Goal: Answer question/provide support: Share knowledge or assist other users

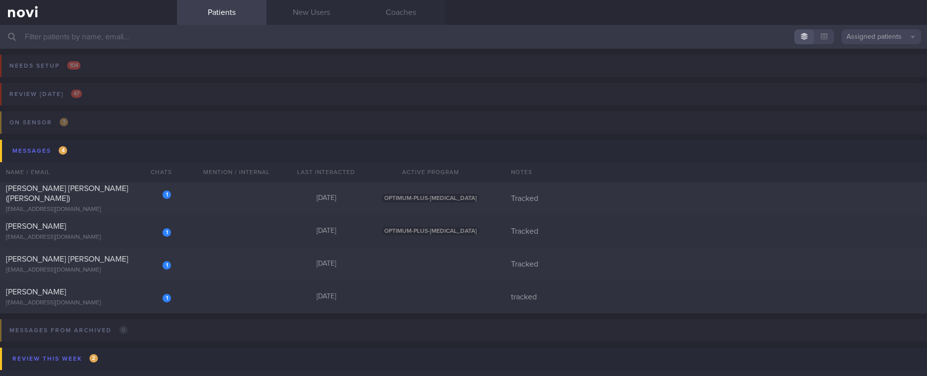
drag, startPoint x: 198, startPoint y: 309, endPoint x: 168, endPoint y: 374, distance: 70.9
click at [198, 309] on div "1 [PERSON_NAME] [EMAIL_ADDRESS][DOMAIN_NAME] [DATE] tracked" at bounding box center [463, 296] width 927 height 33
select select "9"
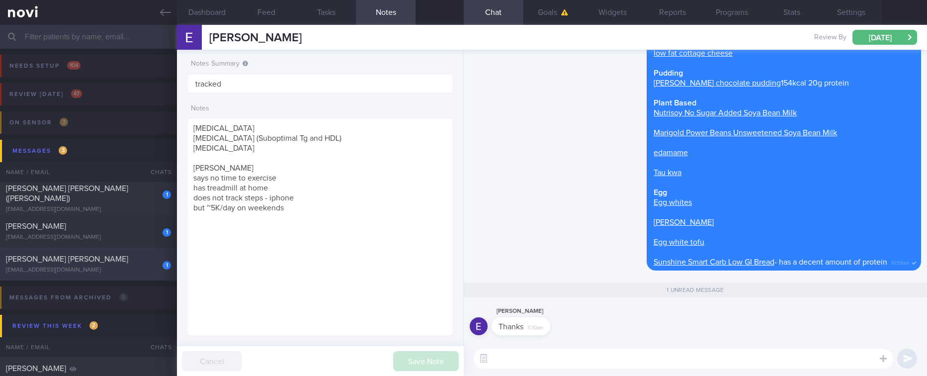
click at [129, 272] on div "[EMAIL_ADDRESS][DOMAIN_NAME]" at bounding box center [88, 269] width 165 height 7
type input "Tracked"
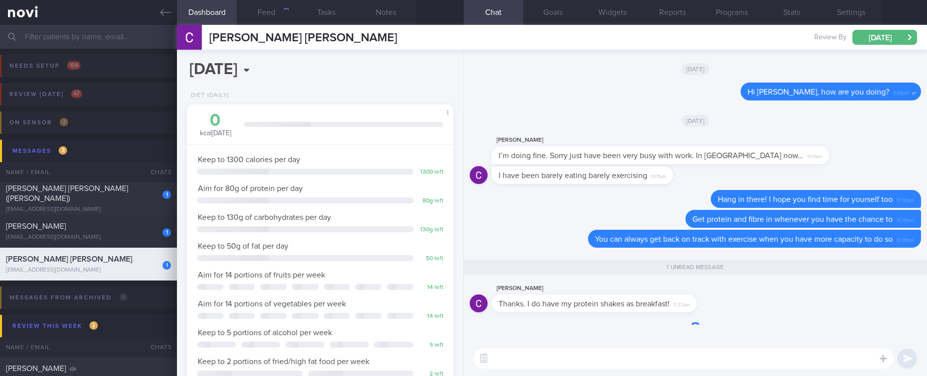
scroll to position [133, 237]
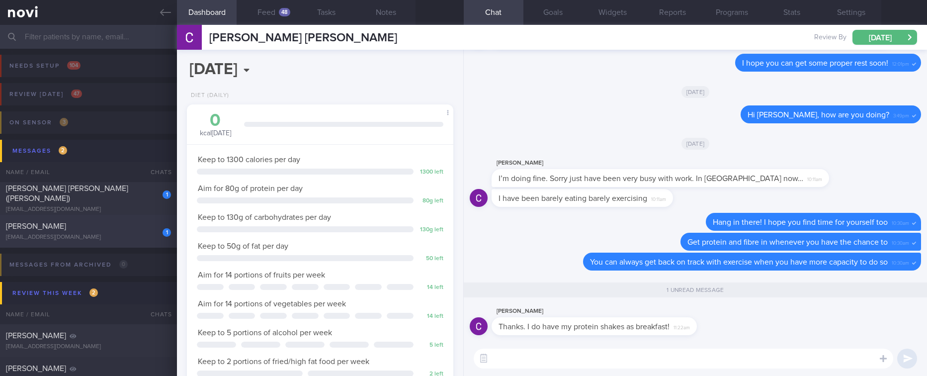
click at [117, 236] on div "[EMAIL_ADDRESS][DOMAIN_NAME]" at bounding box center [88, 237] width 165 height 7
type textarea "NRIC: S7690046I Name: [PERSON_NAME] Gender: [DEMOGRAPHIC_DATA] DOB: [DEMOGRAPHI…"
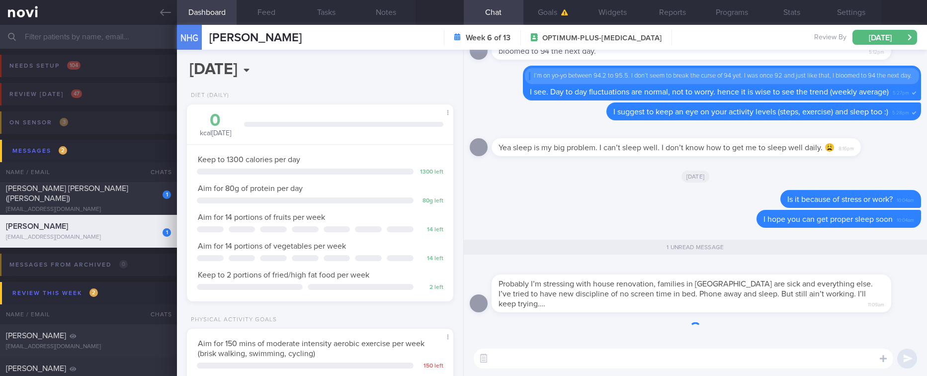
scroll to position [118, 237]
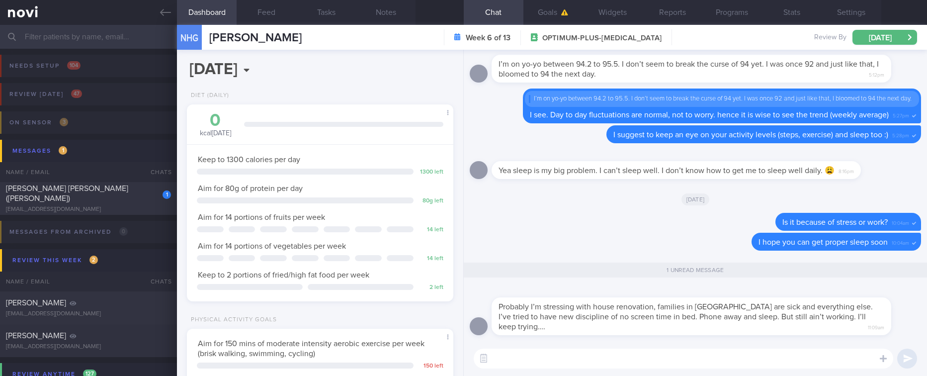
click at [663, 362] on textarea at bounding box center [683, 358] width 419 height 20
type textarea "Y"
type textarea "H"
type textarea "I"
type textarea "H"
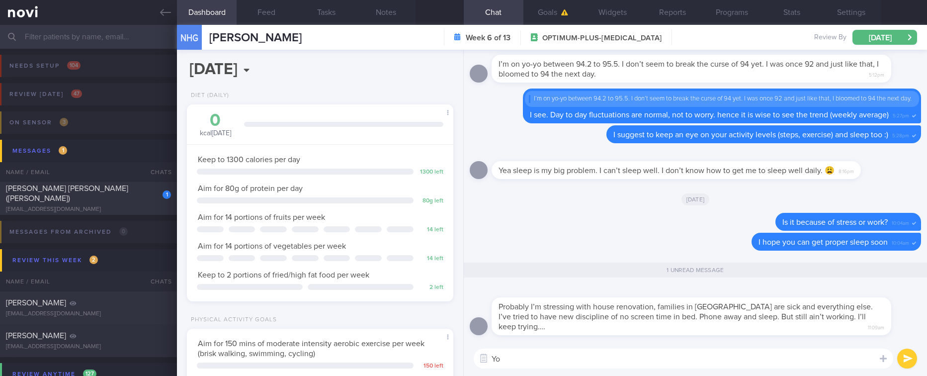
type textarea "Y"
type textarea "If you like, you might"
drag, startPoint x: 596, startPoint y: 360, endPoint x: 485, endPoint y: 361, distance: 110.8
click at [487, 361] on div "Chat Templates Admin [MEDICAL_DATA] Weight Nutrition Physical Activity Infograp…" at bounding box center [695, 358] width 463 height 35
click at [610, 354] on textarea at bounding box center [683, 358] width 419 height 20
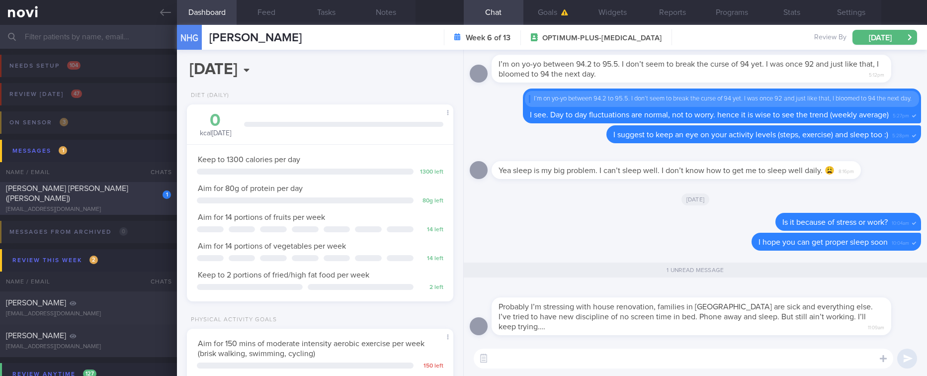
click at [101, 210] on div "1 [PERSON_NAME] [PERSON_NAME] ([PERSON_NAME]) [EMAIL_ADDRESS][DOMAIN_NAME] [DAT…" at bounding box center [463, 198] width 927 height 33
type textarea "[PERSON_NAME] [PERSON_NAME] ([PERSON_NAME]) [EMAIL_ADDRESS][DOMAIN_NAME] [PHONE…"
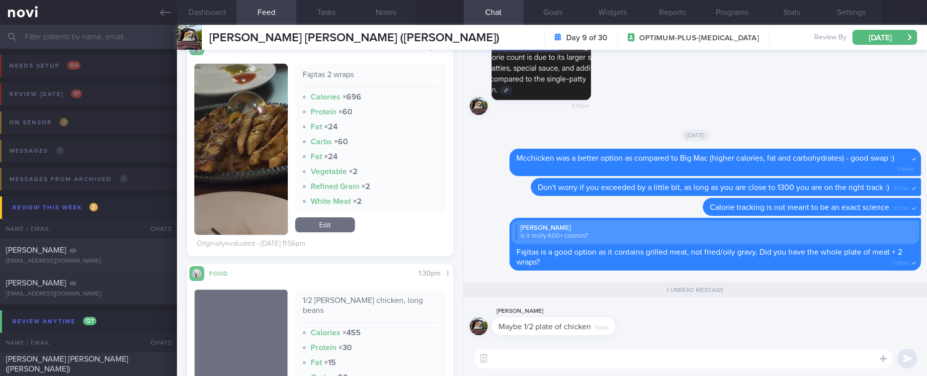
scroll to position [2609, 0]
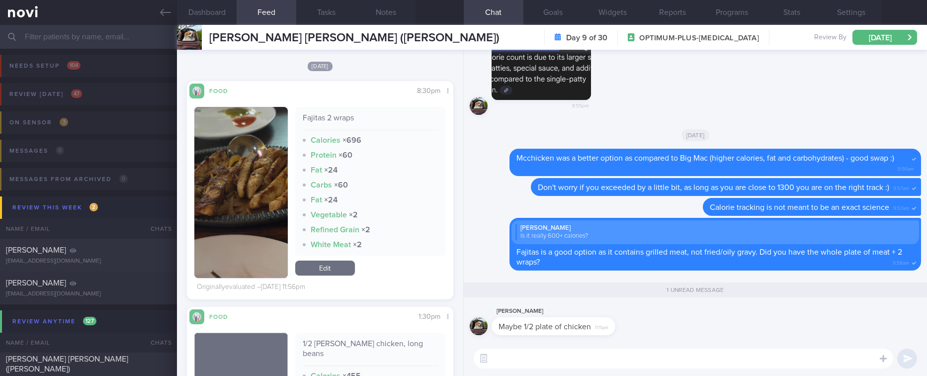
drag, startPoint x: 339, startPoint y: 268, endPoint x: 389, endPoint y: 228, distance: 64.3
click at [339, 268] on link "Edit" at bounding box center [325, 267] width 60 height 15
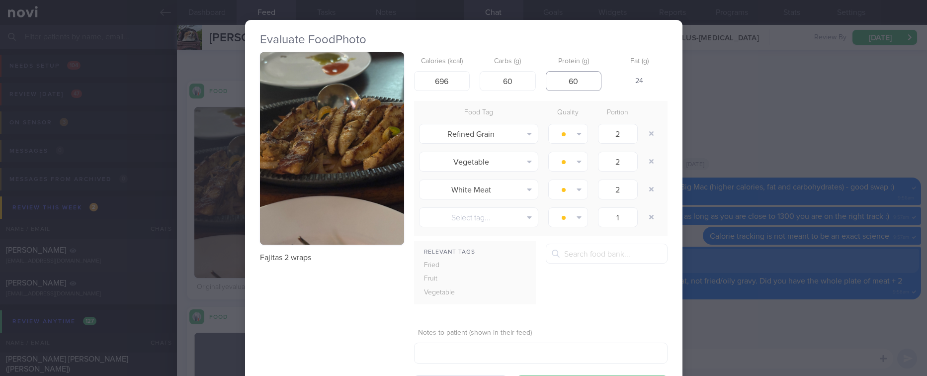
drag, startPoint x: 582, startPoint y: 82, endPoint x: 544, endPoint y: 88, distance: 39.3
click at [546, 88] on input "60" at bounding box center [574, 81] width 56 height 20
drag, startPoint x: 595, startPoint y: 76, endPoint x: 551, endPoint y: 89, distance: 45.7
click at [551, 89] on input "30" at bounding box center [574, 81] width 56 height 20
type input "35"
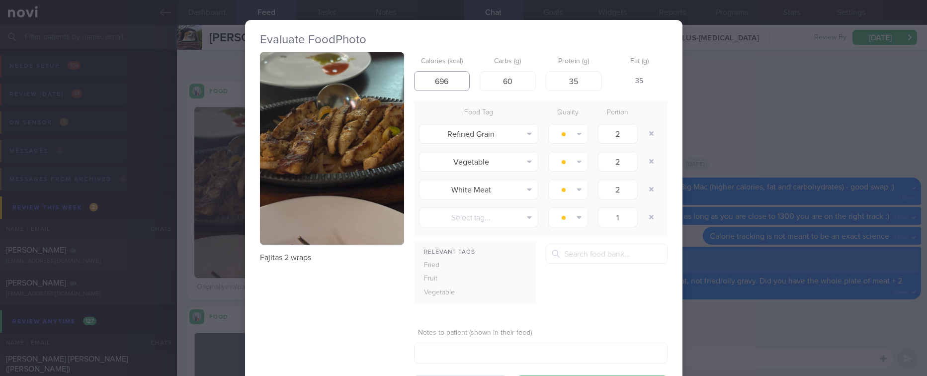
drag, startPoint x: 453, startPoint y: 77, endPoint x: 393, endPoint y: 86, distance: 60.8
click at [393, 86] on div "Fajitas 2 wraps Calories (kcal) 696 Carbs (g) 60 Protein (g) 35 Fat (g) 35 Food…" at bounding box center [463, 223] width 407 height 343
drag, startPoint x: 451, startPoint y: 81, endPoint x: 410, endPoint y: 83, distance: 40.8
click at [414, 83] on input "450" at bounding box center [442, 81] width 56 height 20
type input "500"
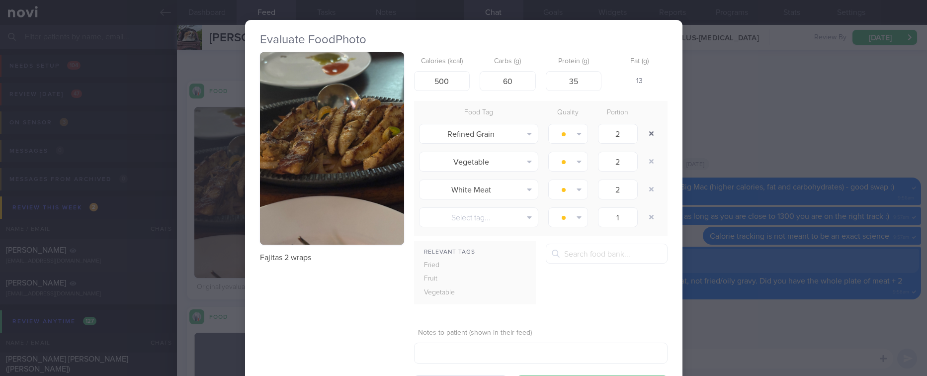
click at [646, 134] on button "button" at bounding box center [651, 134] width 18 height 18
type input "1"
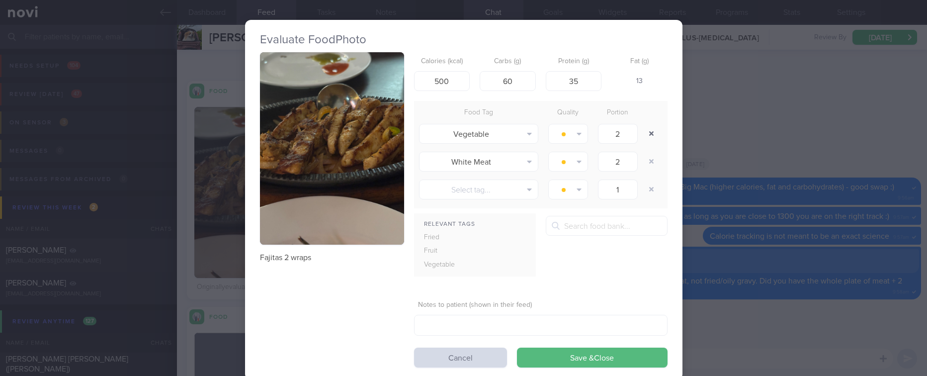
click at [645, 133] on button "button" at bounding box center [651, 134] width 18 height 18
type input "1"
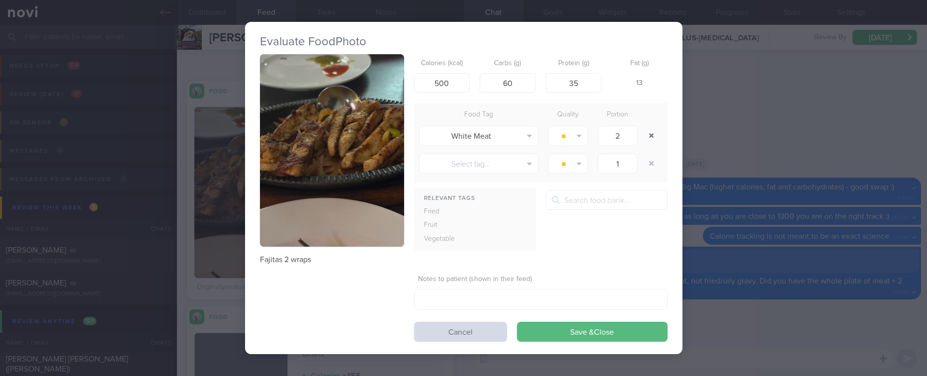
click at [645, 133] on button "button" at bounding box center [651, 136] width 18 height 18
type input "1"
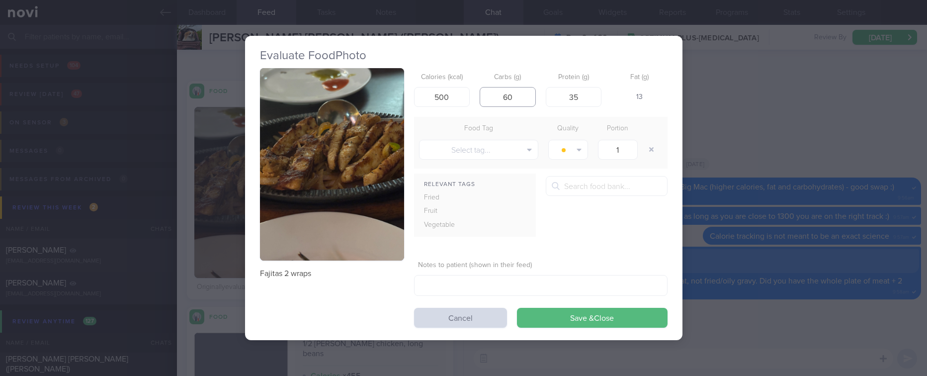
drag, startPoint x: 522, startPoint y: 92, endPoint x: 480, endPoint y: 96, distance: 41.4
click at [480, 96] on input "60" at bounding box center [507, 97] width 56 height 20
type input "40"
drag, startPoint x: 460, startPoint y: 96, endPoint x: 432, endPoint y: 96, distance: 28.3
click at [432, 96] on input "500" at bounding box center [442, 97] width 56 height 20
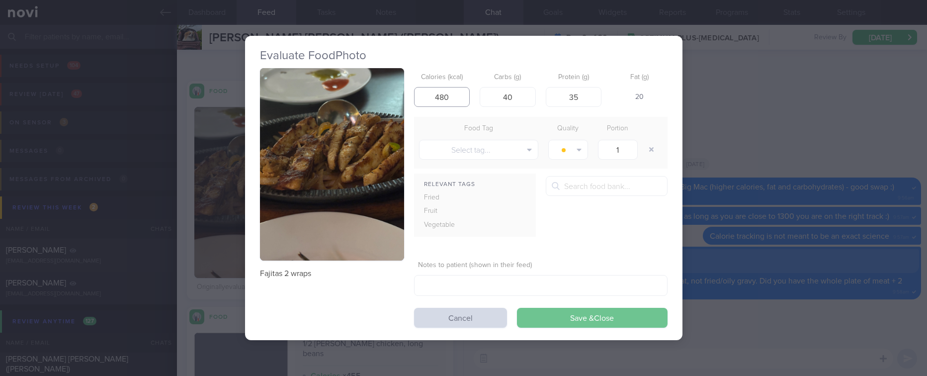
type input "480"
click at [642, 320] on button "Save & Close" at bounding box center [592, 318] width 151 height 20
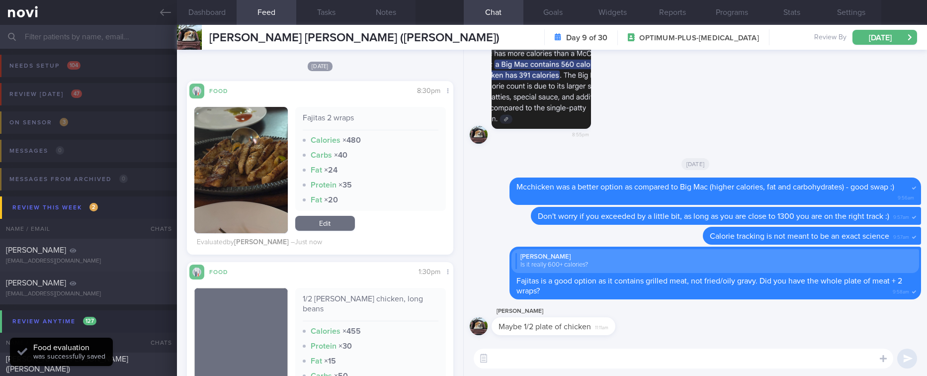
click at [706, 354] on textarea at bounding box center [683, 358] width 419 height 20
click at [693, 356] on textarea at bounding box center [683, 358] width 419 height 20
type textarea "I"
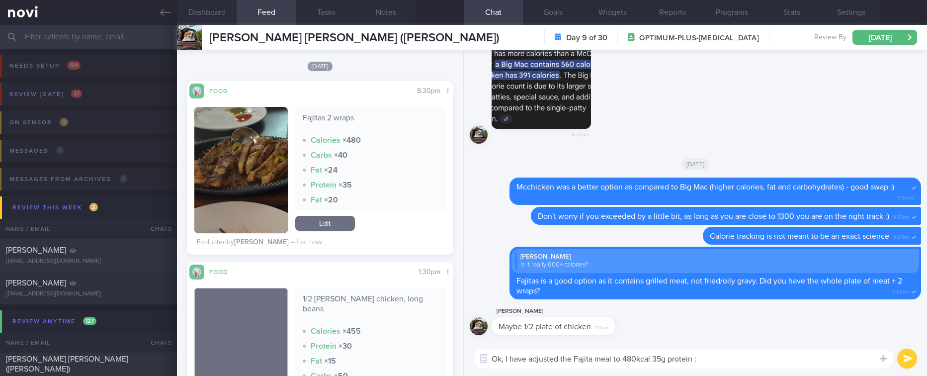
type textarea "Ok, I have adjusted the Fajita meal to 480kcal 35g protein :)"
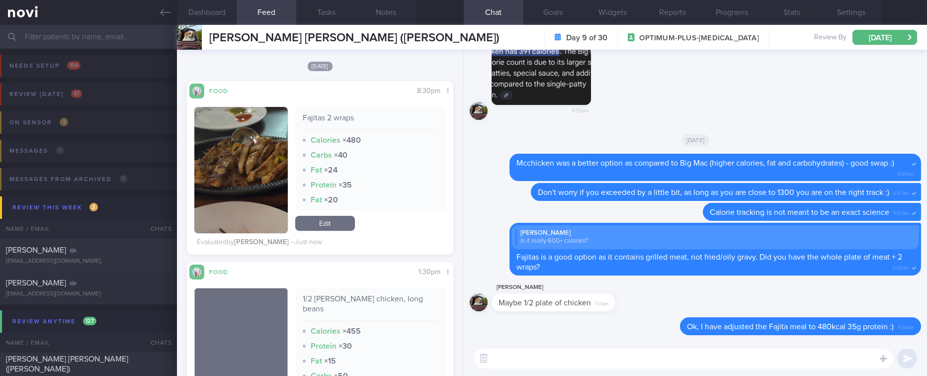
drag, startPoint x: 173, startPoint y: 16, endPoint x: 207, endPoint y: 35, distance: 38.5
click at [173, 16] on link at bounding box center [88, 12] width 177 height 25
